Goal: Submit feedback/report problem

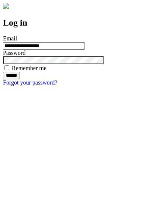
type input "**********"
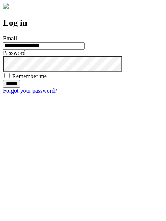
click at [20, 87] on input "******" at bounding box center [11, 83] width 17 height 7
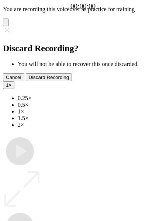
type input "**********"
